Goal: Find specific page/section: Find specific page/section

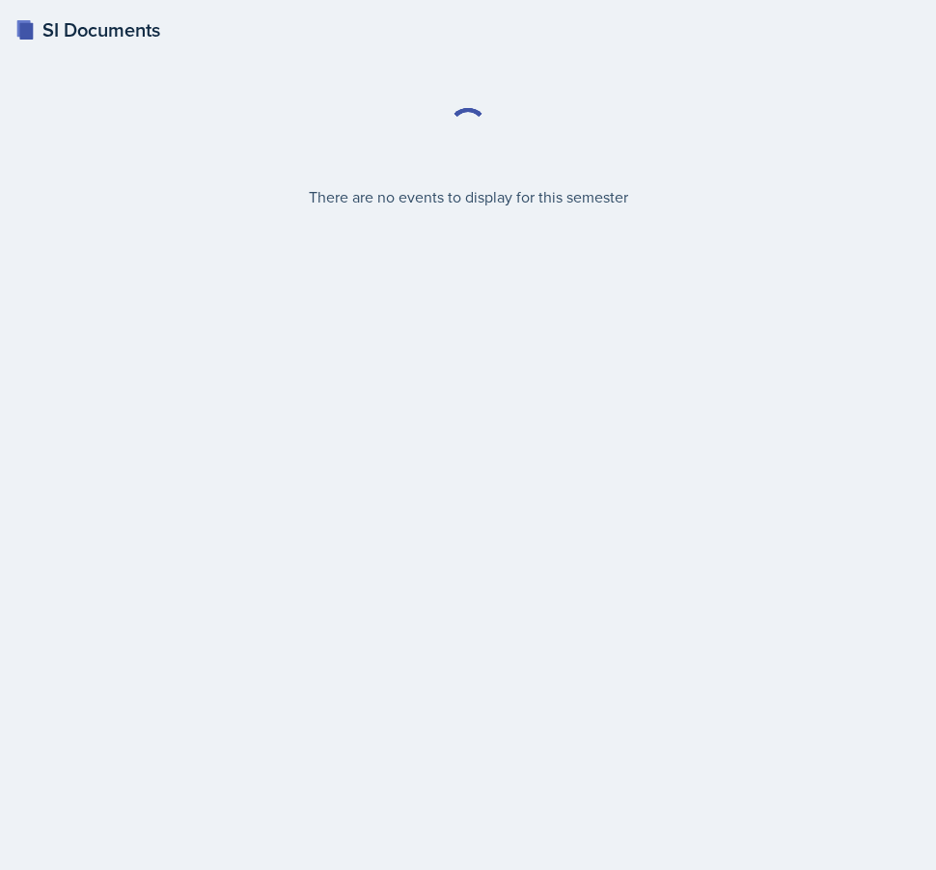
select select "2bed604d-1099-4043-b1bc-2365e8740244"
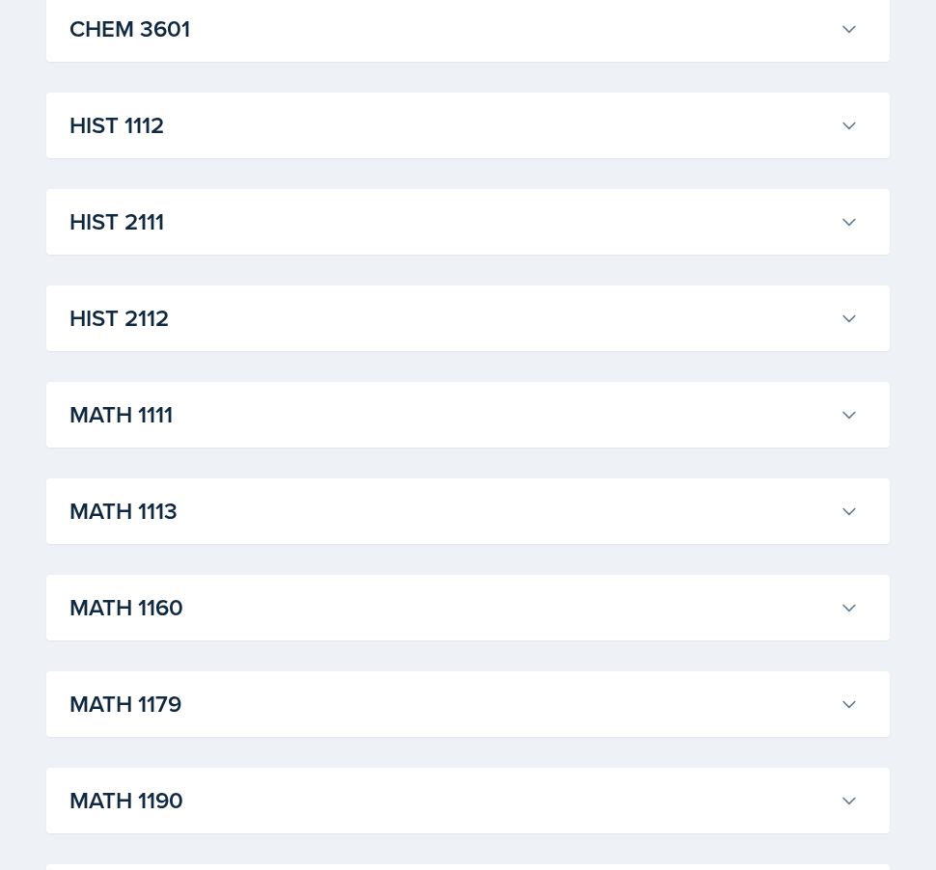
scroll to position [1437, 0]
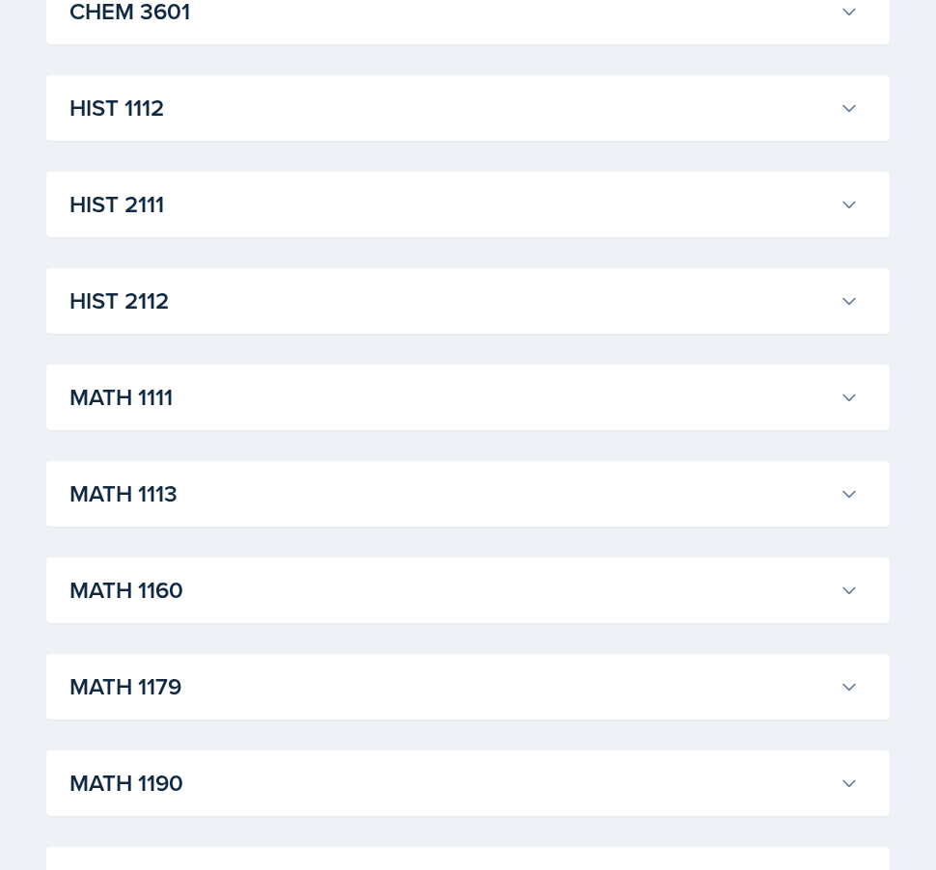
click at [229, 117] on h3 "HIST 1112" at bounding box center [450, 108] width 762 height 35
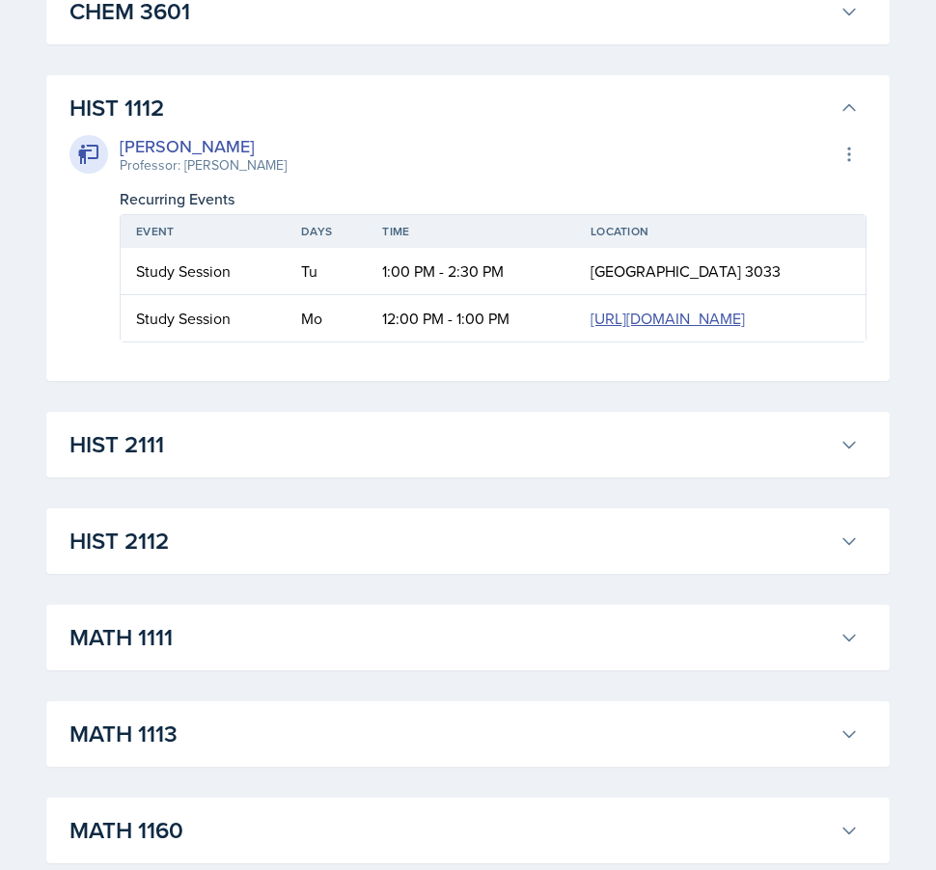
click at [190, 462] on h3 "HIST 2111" at bounding box center [450, 445] width 762 height 35
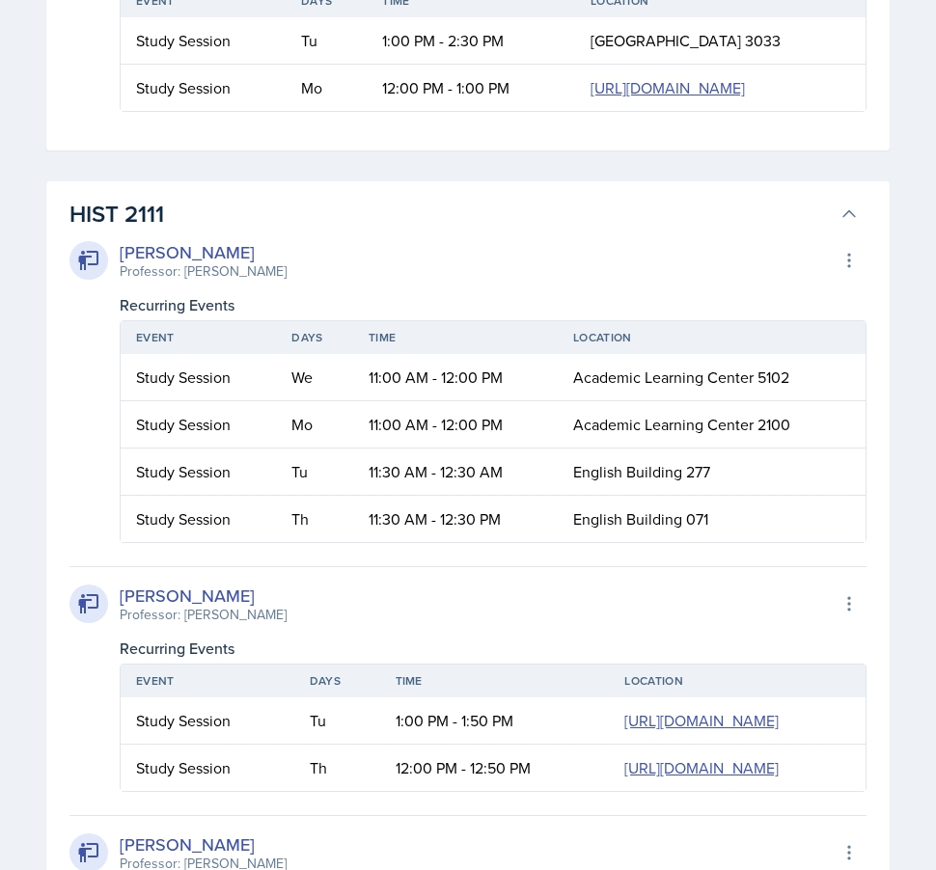
scroll to position [1673, 0]
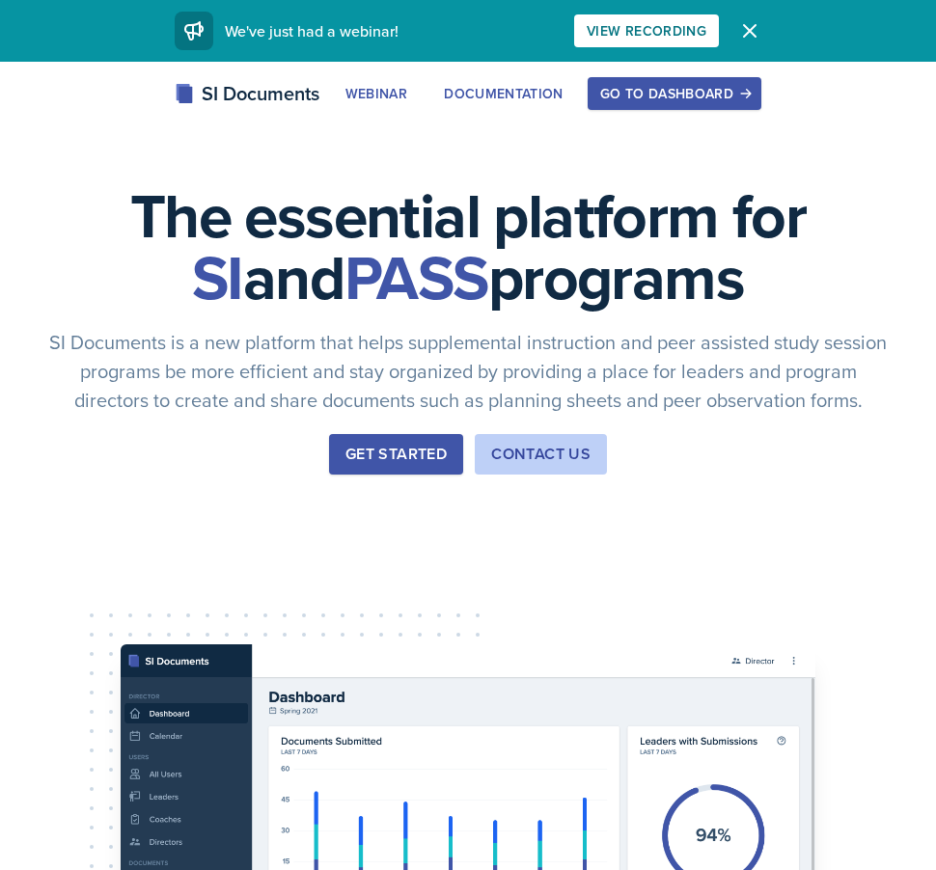
click at [677, 112] on div "SI Documents Webinar Documentation Go to Dashboard Sign Up Go to Dashboard" at bounding box center [468, 115] width 936 height 77
click at [665, 94] on div "Go to Dashboard" at bounding box center [674, 93] width 149 height 15
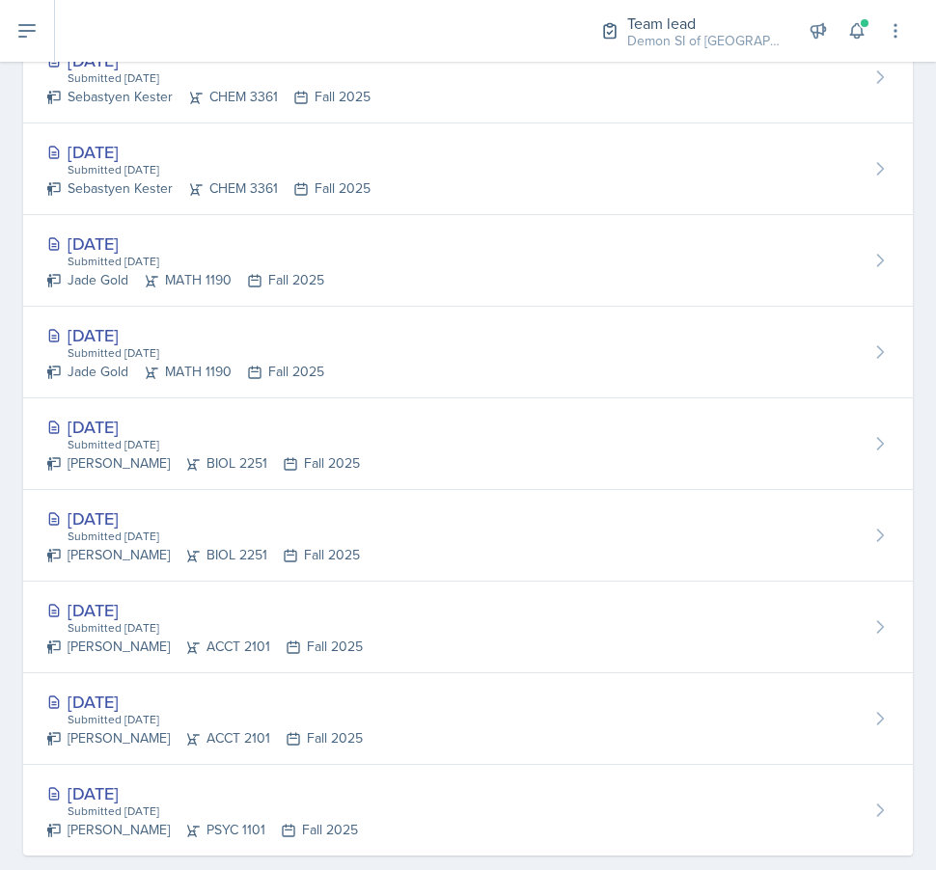
scroll to position [1145, 0]
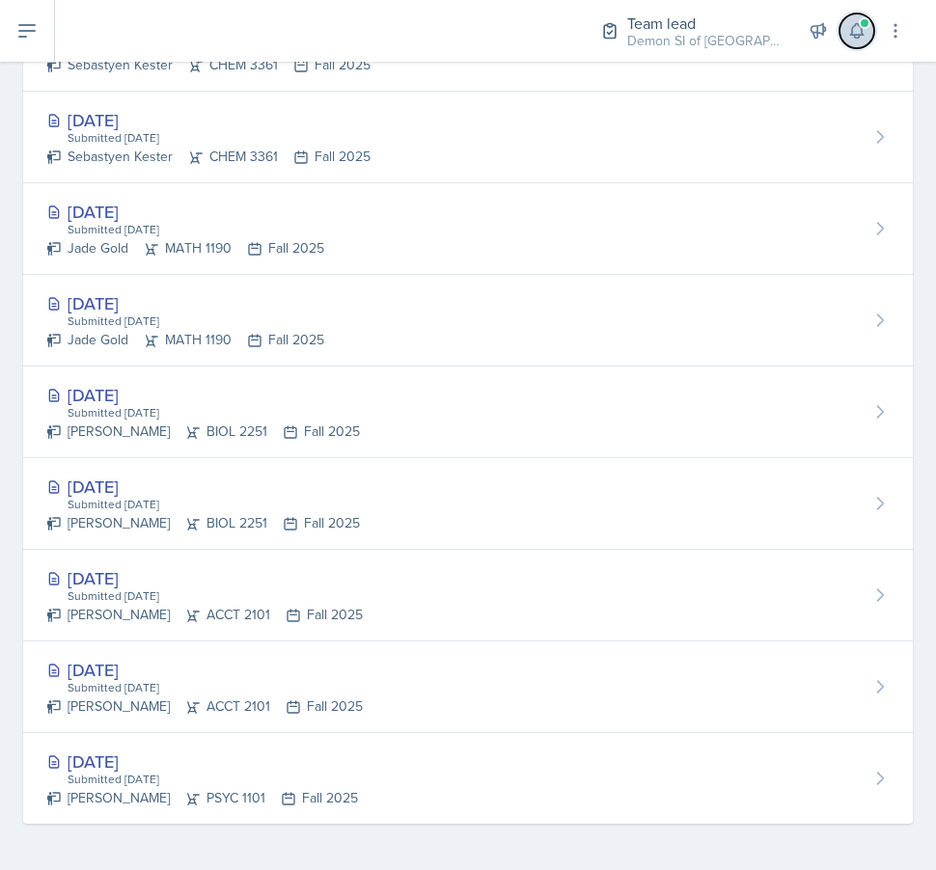
click at [854, 29] on icon at bounding box center [856, 30] width 19 height 19
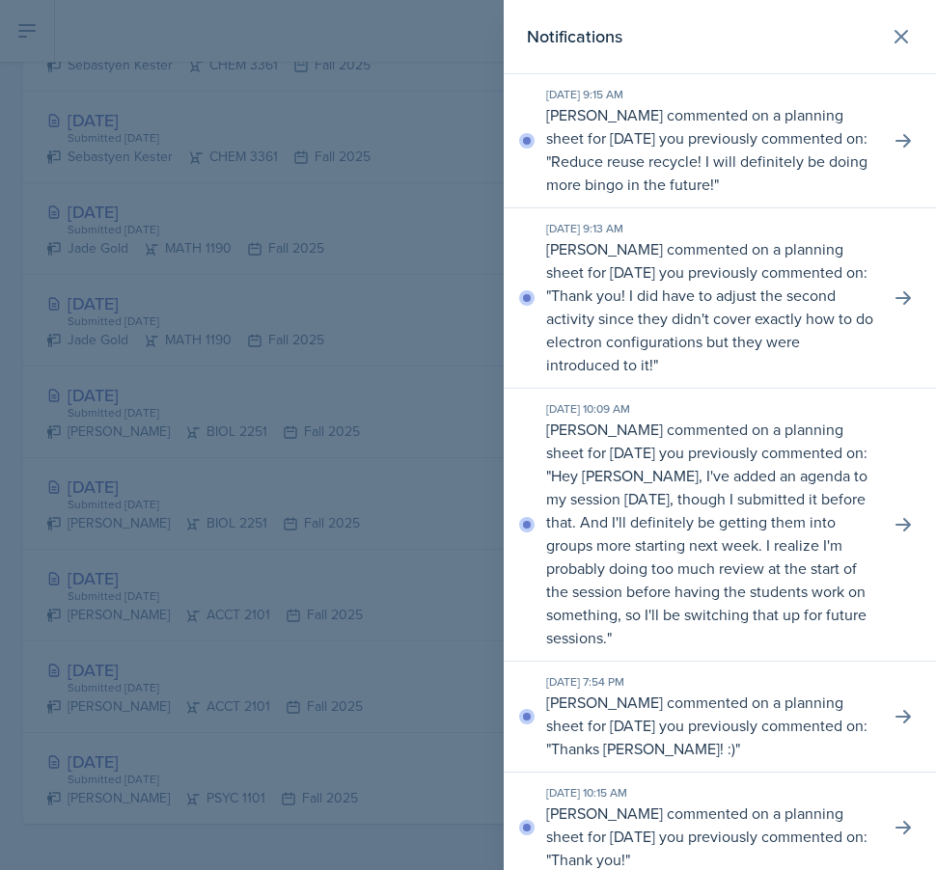
click at [338, 167] on div at bounding box center [468, 435] width 936 height 870
